Goal: Information Seeking & Learning: Learn about a topic

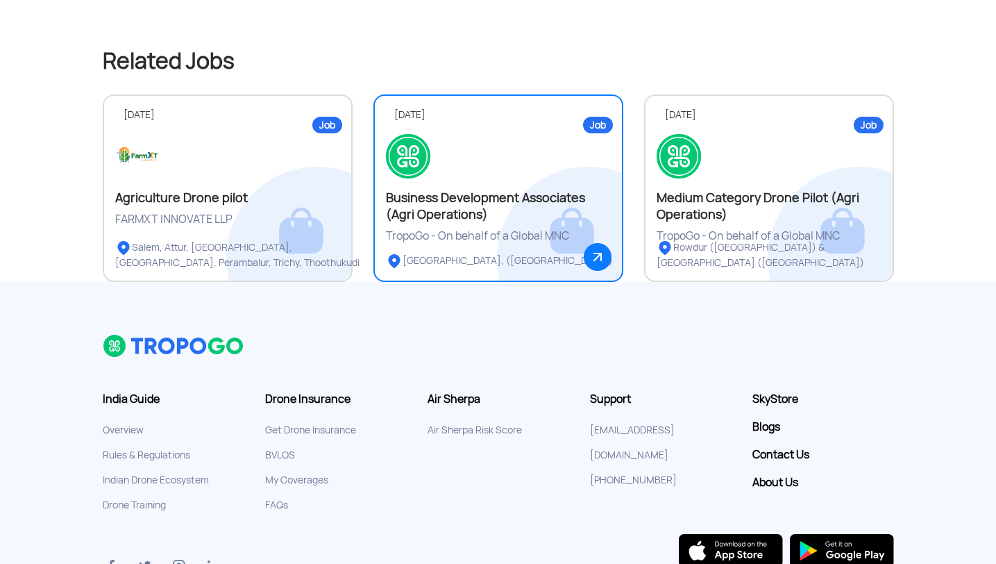
scroll to position [1081, 0]
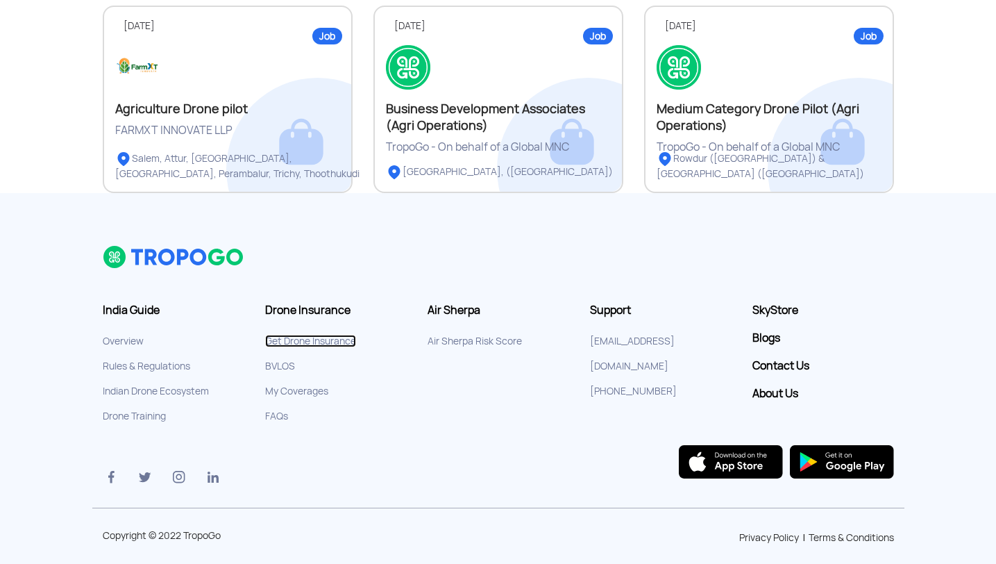
click at [296, 335] on link "Get Drone Insurance" at bounding box center [310, 341] width 91 height 12
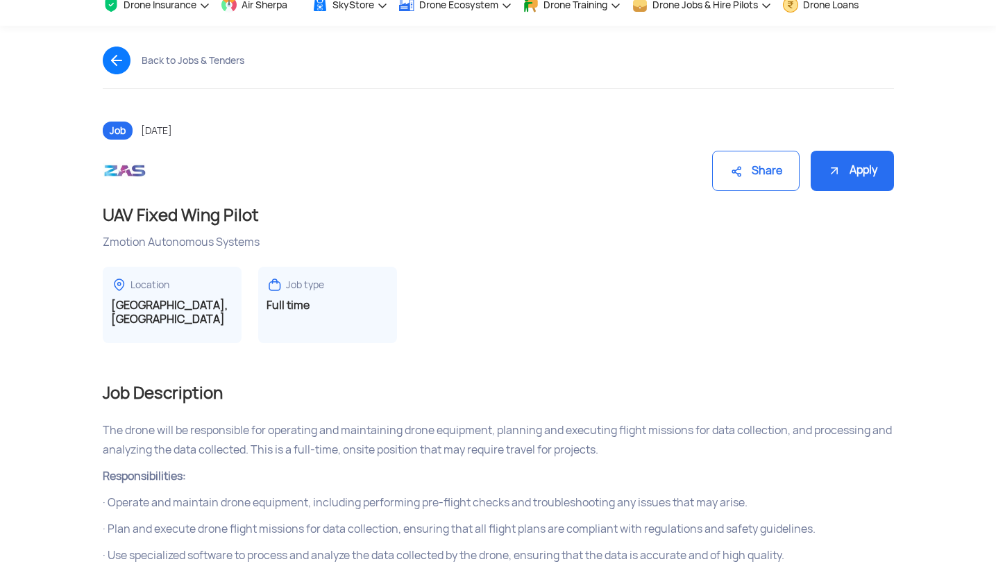
scroll to position [56, 0]
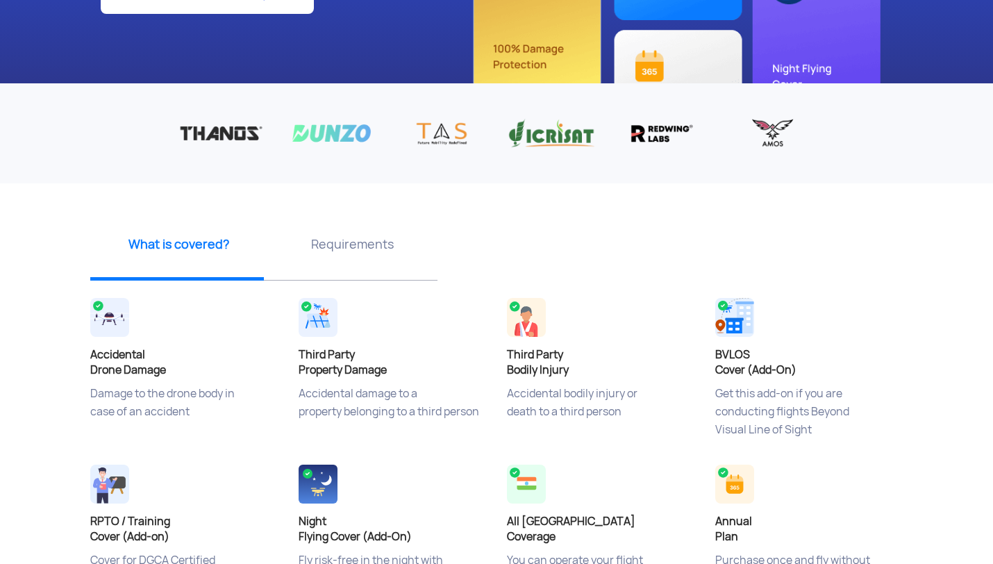
scroll to position [235, 0]
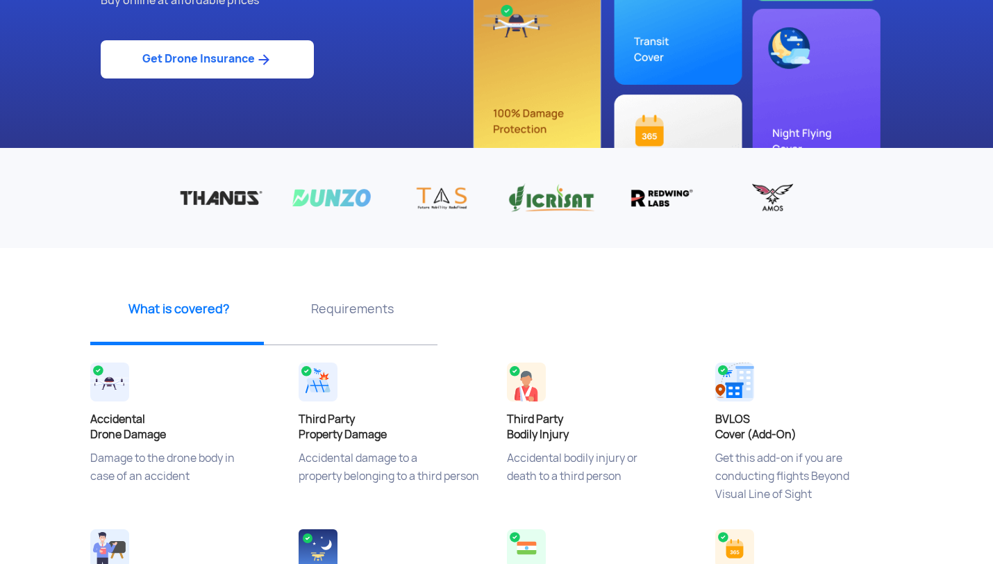
click at [339, 304] on p "Requirements" at bounding box center [352, 308] width 163 height 17
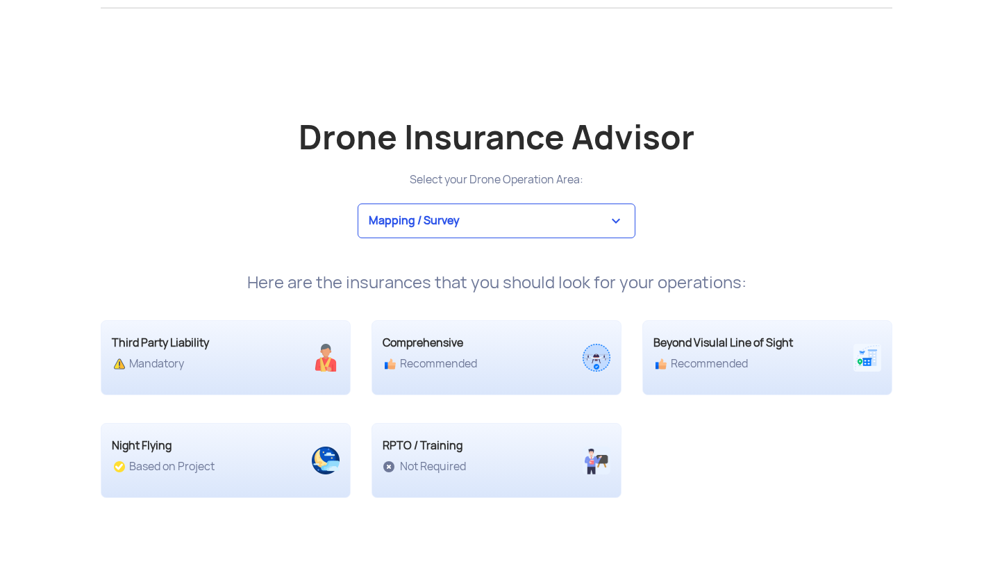
scroll to position [2626, 0]
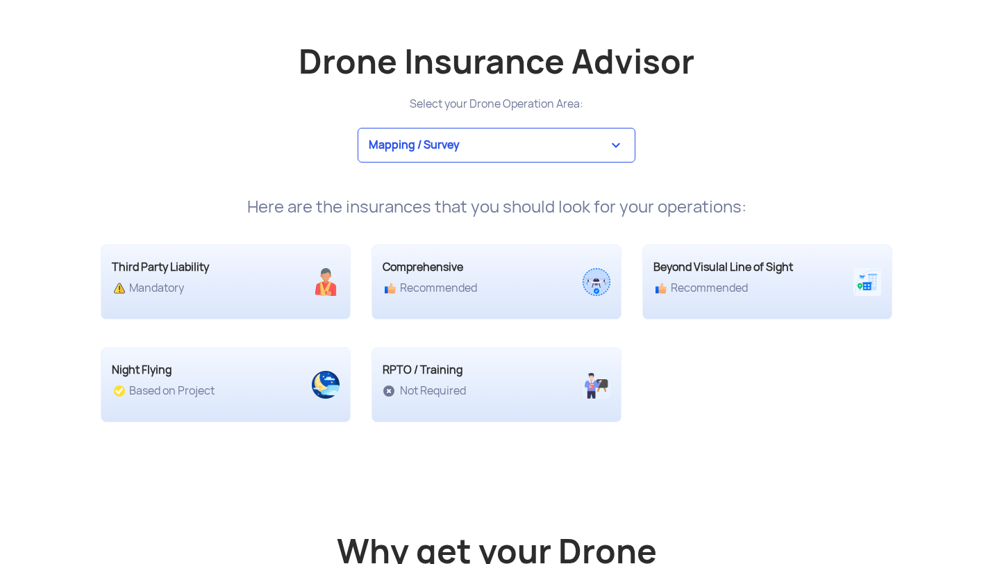
click at [436, 152] on select "Mapping / Survey Event Photography Agriculture Recreational Emergency / Police …" at bounding box center [497, 145] width 278 height 35
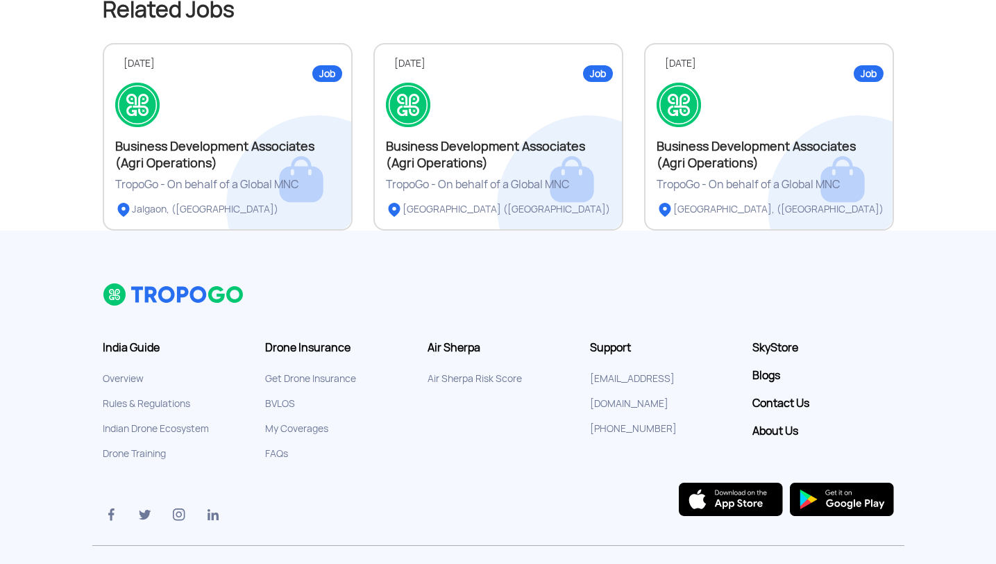
scroll to position [1081, 0]
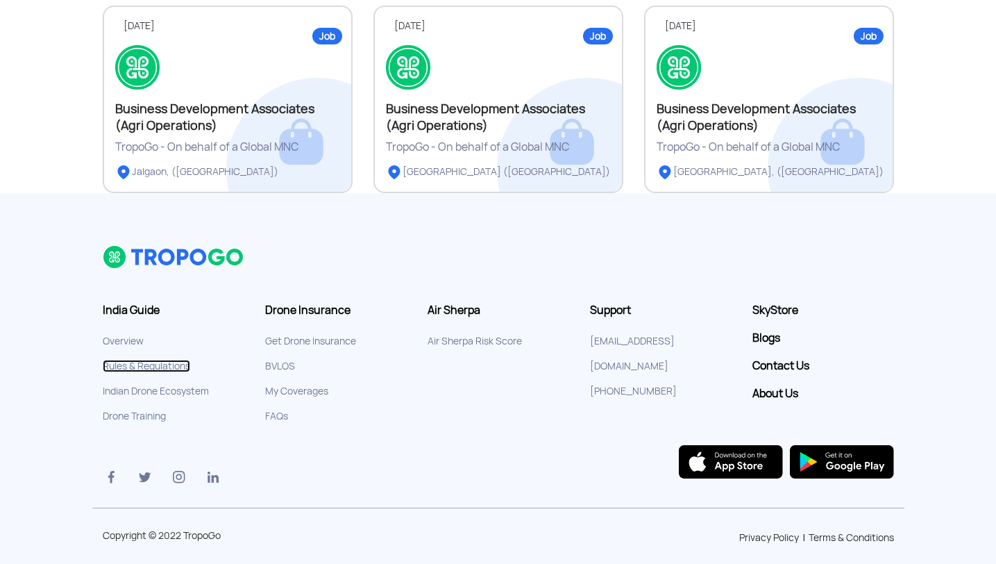
click at [146, 360] on link "Rules & Regulations" at bounding box center [146, 366] width 87 height 12
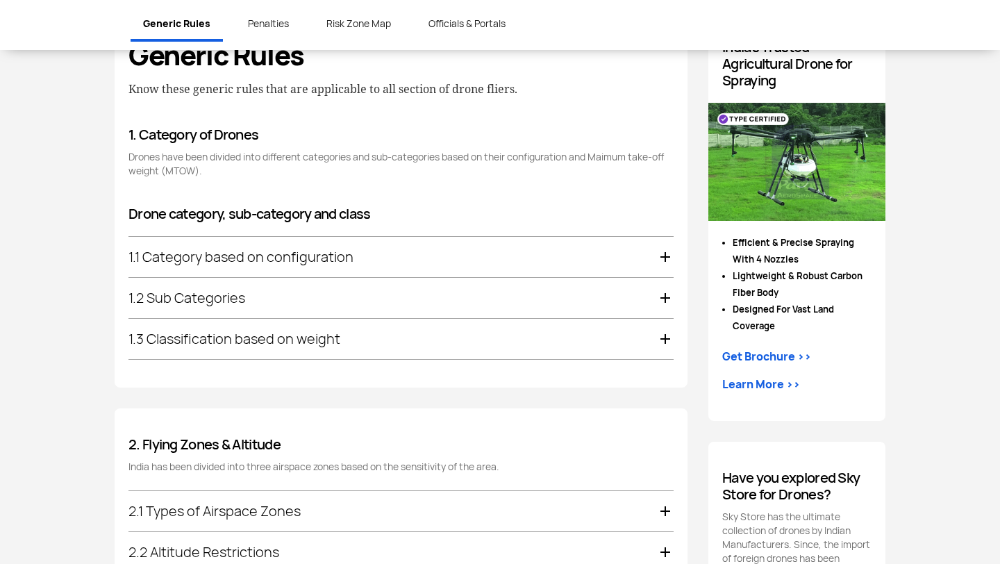
scroll to position [530, 0]
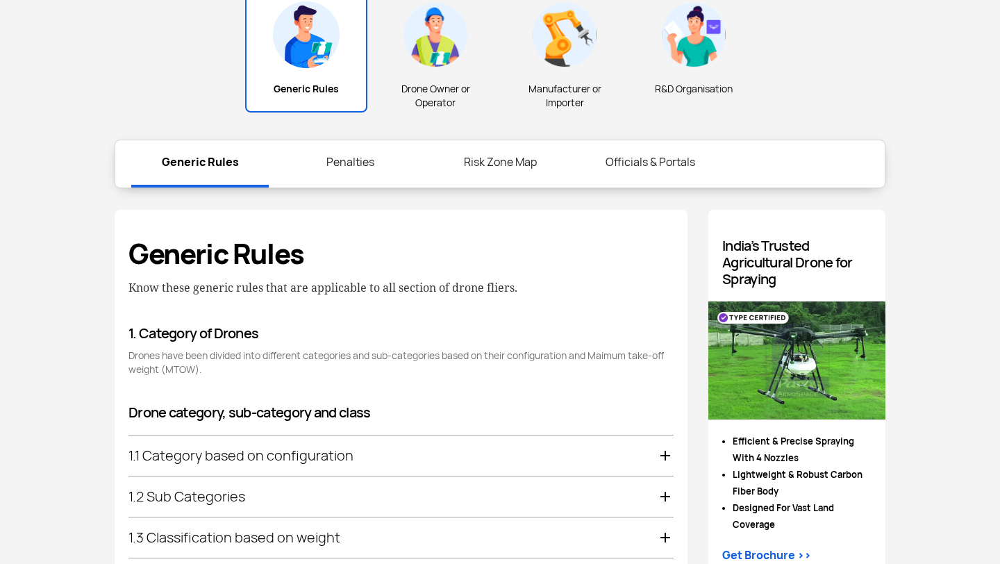
click at [487, 162] on link "Risk Zone Map" at bounding box center [499, 162] width 137 height 44
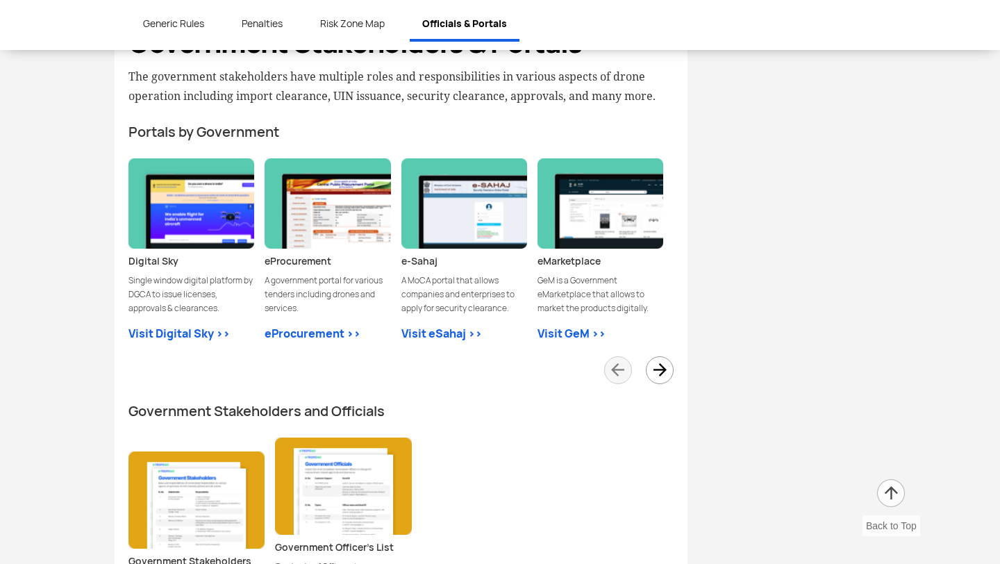
scroll to position [3900, 0]
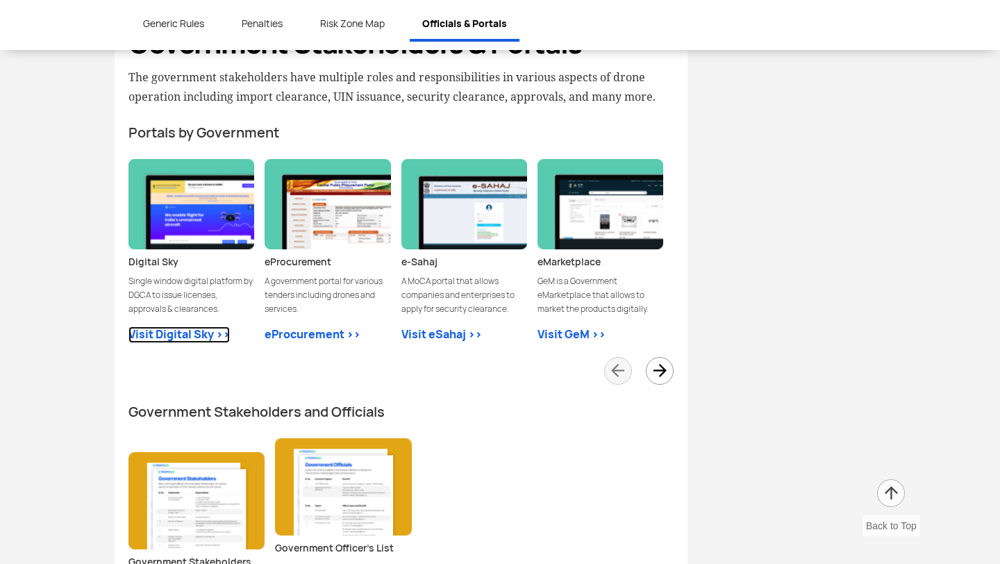
click at [197, 326] on link "Visit Digital Sky >>" at bounding box center [178, 334] width 101 height 17
